Goal: Information Seeking & Learning: Learn about a topic

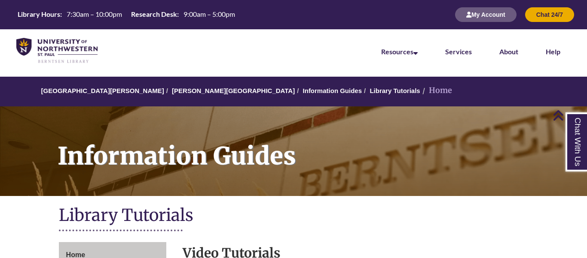
scroll to position [257, 0]
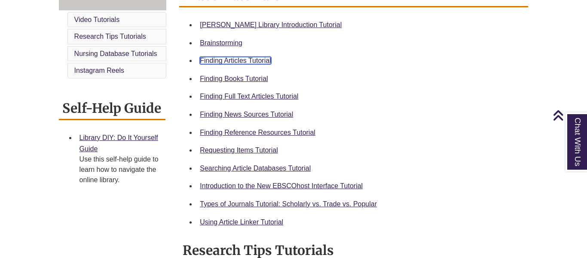
click at [257, 61] on link "Finding Articles Tutorial" at bounding box center [235, 60] width 71 height 7
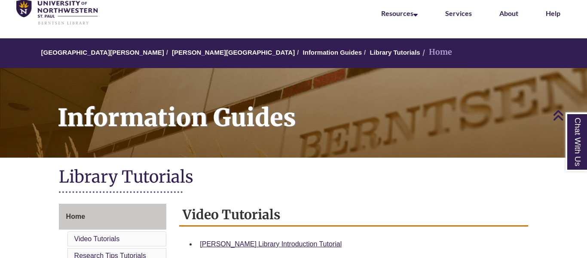
scroll to position [0, 0]
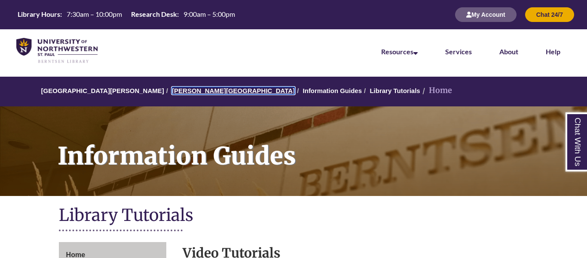
click at [173, 92] on link "[PERSON_NAME][GEOGRAPHIC_DATA]" at bounding box center [233, 90] width 123 height 7
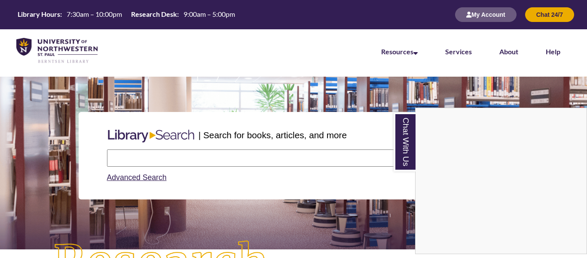
click at [121, 155] on div "Chat With Us" at bounding box center [293, 129] width 587 height 258
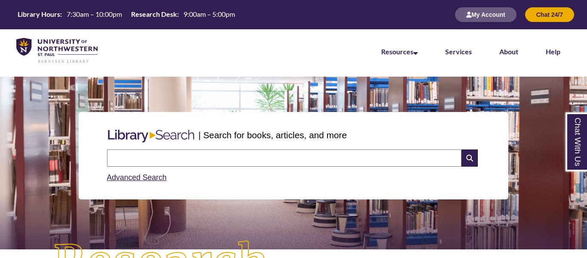
click at [121, 155] on input "text" at bounding box center [284, 157] width 355 height 17
type input "**********"
